Goal: Task Accomplishment & Management: Use online tool/utility

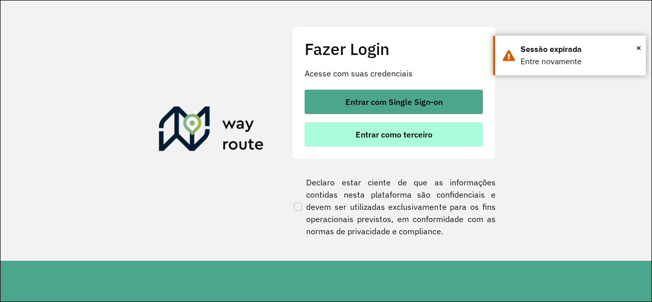
click at [331, 140] on button "Entrar como terceiro" at bounding box center [394, 134] width 178 height 24
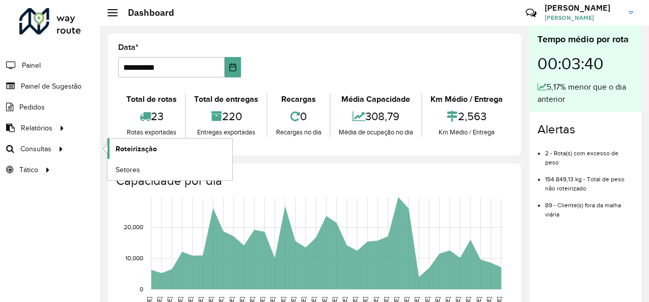
click at [121, 149] on span "Roteirização" at bounding box center [136, 149] width 41 height 11
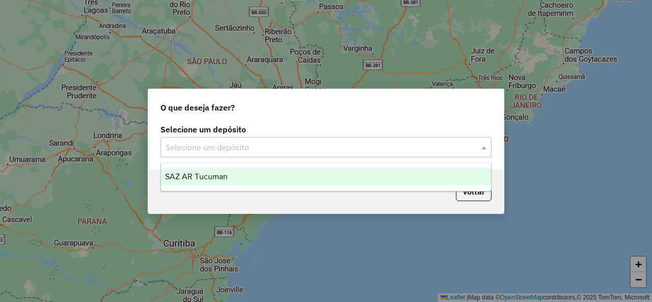
click at [385, 138] on div "Selecione um depósito" at bounding box center [326, 147] width 331 height 20
click at [220, 176] on span "SAZ AR Tucuman" at bounding box center [196, 176] width 63 height 9
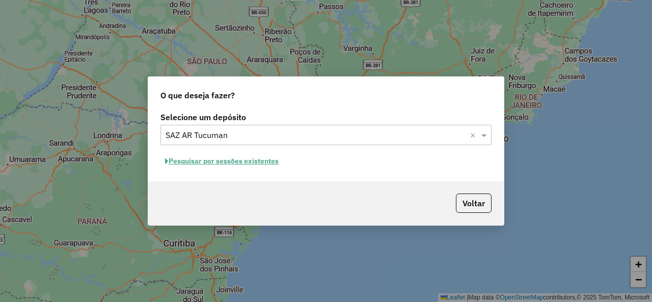
click at [266, 165] on button "Pesquisar por sessões existentes" at bounding box center [222, 161] width 123 height 16
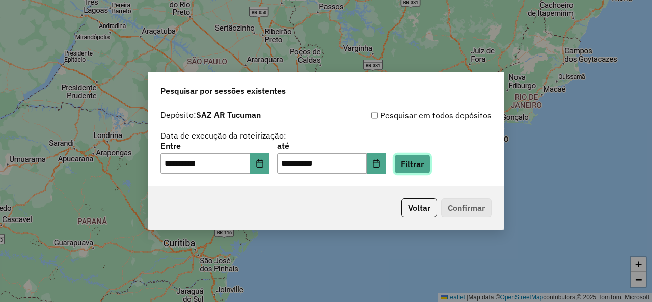
click at [427, 160] on button "Filtrar" at bounding box center [412, 163] width 36 height 19
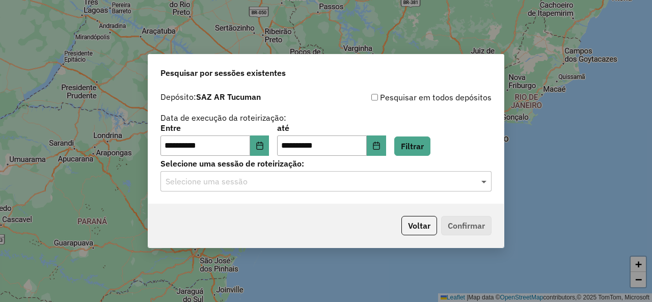
click at [491, 179] on span at bounding box center [485, 181] width 13 height 12
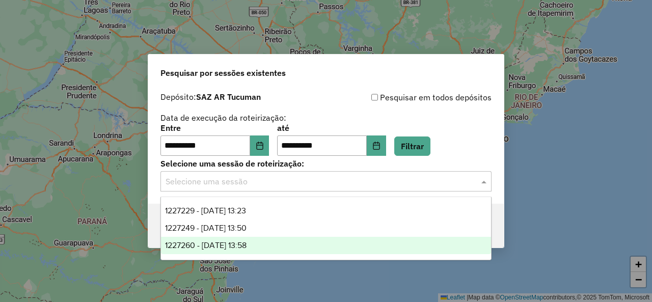
click at [341, 243] on div "1227260 - 11/08/2025 13:58" at bounding box center [326, 245] width 330 height 17
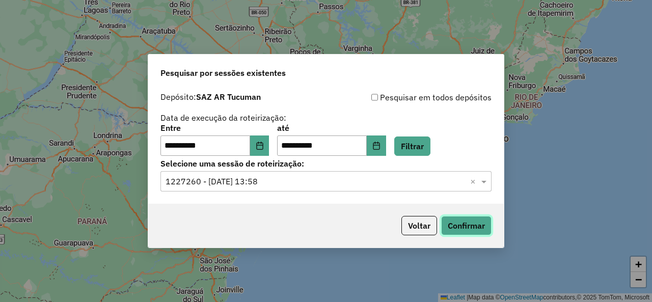
click at [452, 225] on button "Confirmar" at bounding box center [466, 225] width 50 height 19
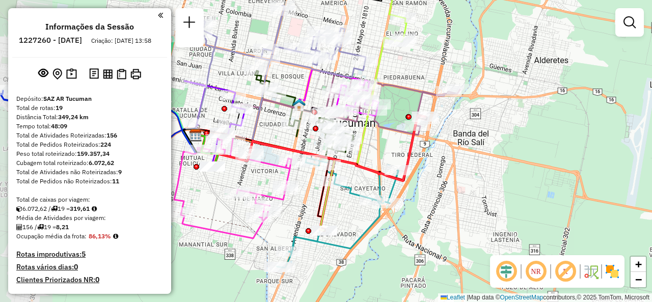
drag, startPoint x: 385, startPoint y: 162, endPoint x: 417, endPoint y: 160, distance: 32.1
click at [417, 160] on div "Janela de atendimento Grade de atendimento Capacidade Transportadoras Veículos …" at bounding box center [326, 151] width 652 height 302
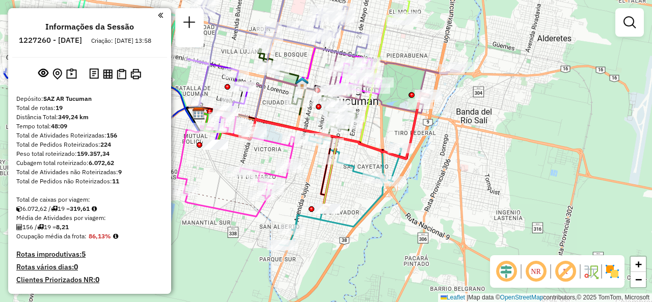
drag, startPoint x: 345, startPoint y: 213, endPoint x: 348, endPoint y: 191, distance: 22.6
click at [348, 191] on div "Janela de atendimento Grade de atendimento Capacidade Transportadoras Veículos …" at bounding box center [326, 151] width 652 height 302
